Goal: Task Accomplishment & Management: Use online tool/utility

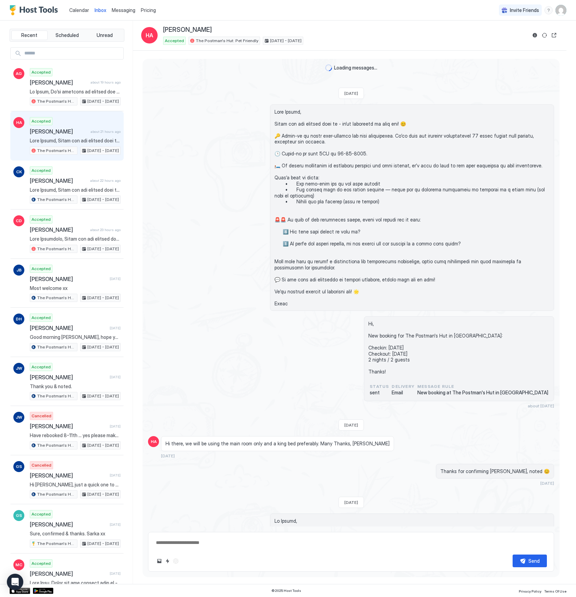
scroll to position [1171, 0]
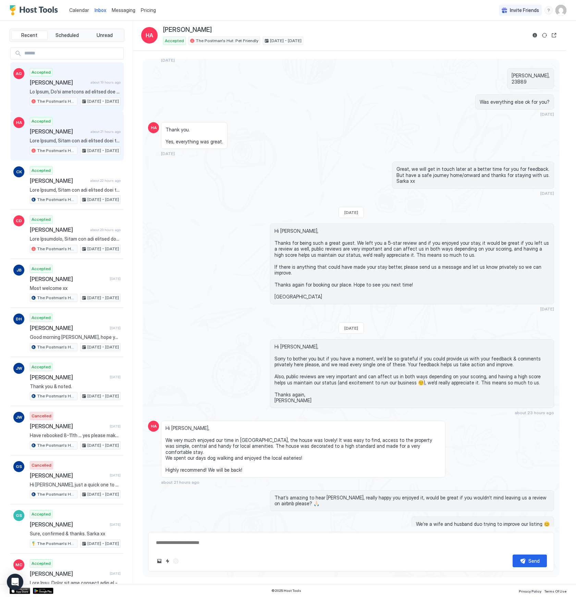
click at [77, 95] on div "Accepted [PERSON_NAME] about 19 hours ago The Postman's Hut: Pet Friendly [DATE…" at bounding box center [75, 87] width 91 height 38
type textarea "*"
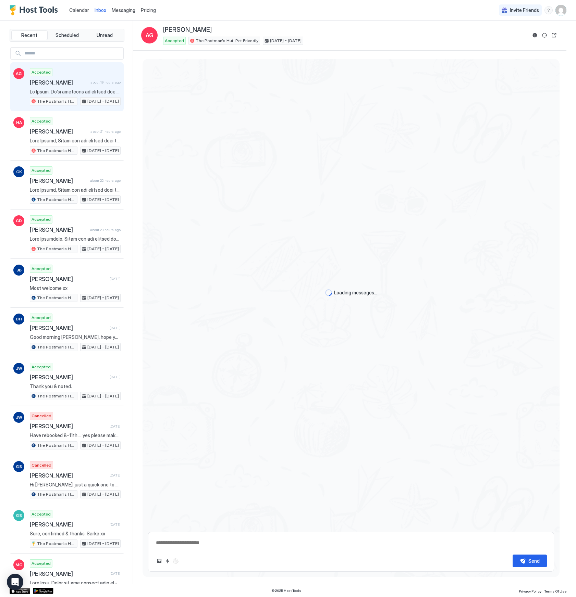
scroll to position [211, 0]
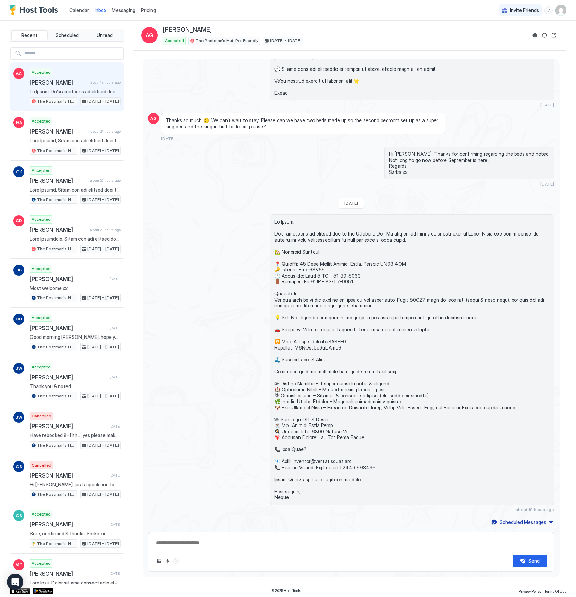
click at [77, 13] on span "Calendar" at bounding box center [79, 10] width 20 height 6
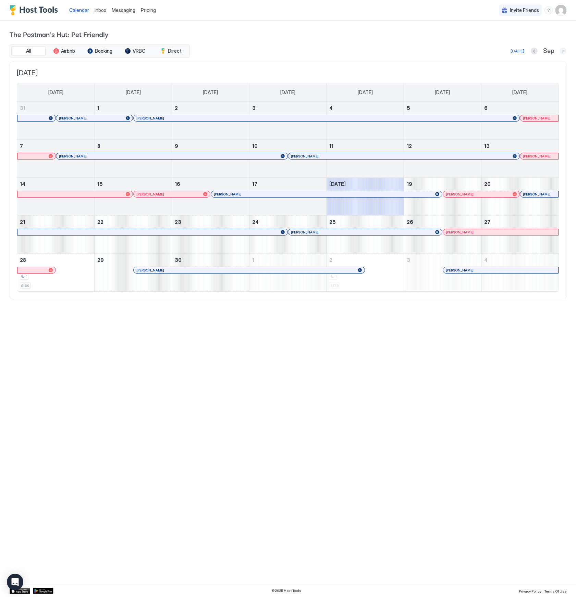
click at [562, 51] on button "Next month" at bounding box center [562, 51] width 7 height 7
